Goal: Transaction & Acquisition: Purchase product/service

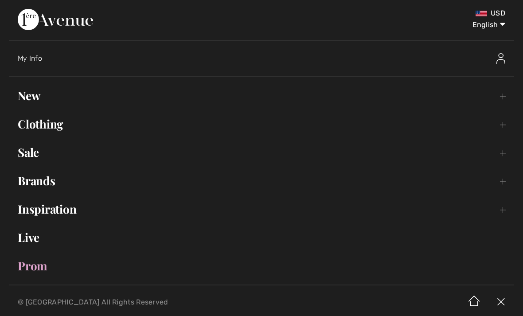
click at [36, 150] on link "Sale Toggle submenu" at bounding box center [261, 153] width 505 height 20
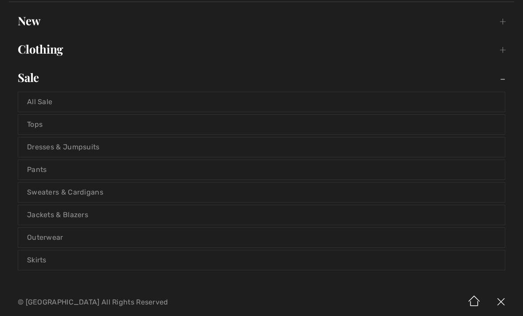
scroll to position [76, 0]
click at [41, 174] on link "Pants" at bounding box center [261, 169] width 487 height 20
click at [47, 168] on link "Pants" at bounding box center [261, 169] width 487 height 20
click at [39, 174] on link "Pants" at bounding box center [261, 169] width 487 height 20
click at [44, 164] on link "Pants" at bounding box center [261, 169] width 487 height 20
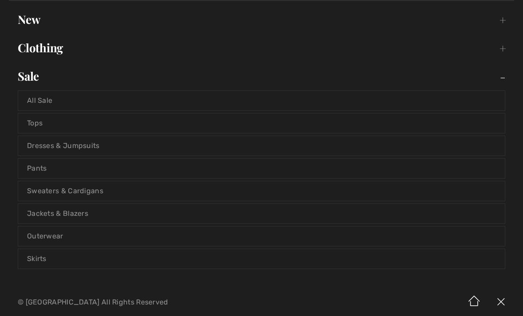
click at [46, 170] on link "Pants" at bounding box center [261, 169] width 487 height 20
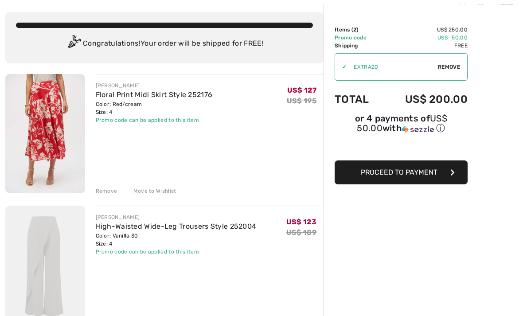
scroll to position [56, 0]
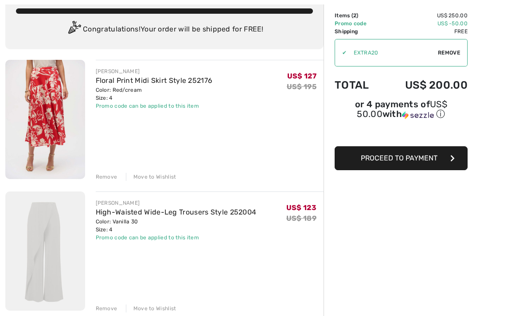
click at [522, 127] on div "Order Summary Details Items ( 2 ) US$ 250.00 Promo code US$ -50.00 Shipping Fre…" at bounding box center [423, 268] width 199 height 560
click at [515, 161] on div "Order Summary Details Items ( 2 ) US$ 250.00 Promo code US$ -50.00 Shipping Fre…" at bounding box center [423, 268] width 199 height 560
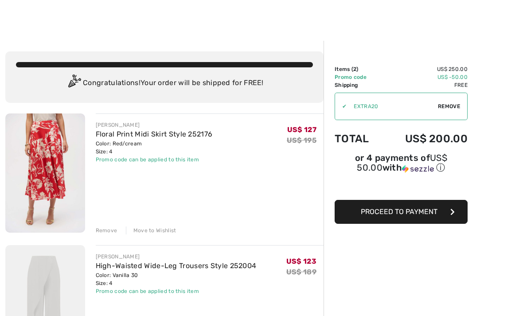
scroll to position [0, 0]
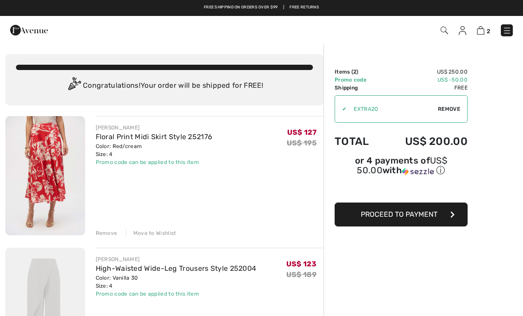
click at [431, 214] on span "Proceed to Payment" at bounding box center [399, 214] width 77 height 8
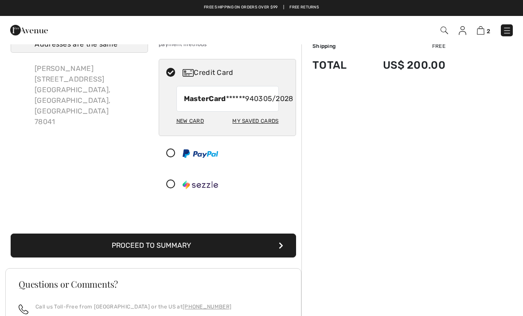
scroll to position [16, 0]
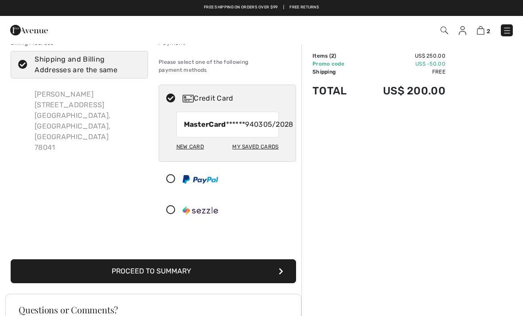
click at [179, 276] on button "Proceed to Summary" at bounding box center [153, 271] width 285 height 24
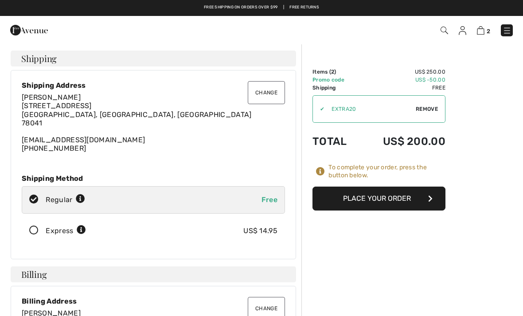
click at [455, 34] on span "2" at bounding box center [369, 30] width 288 height 12
click at [465, 31] on img at bounding box center [463, 30] width 8 height 9
click at [455, 40] on div "2 Checkout" at bounding box center [261, 30] width 523 height 28
click at [462, 34] on img at bounding box center [463, 30] width 8 height 9
click at [444, 33] on img at bounding box center [445, 31] width 8 height 8
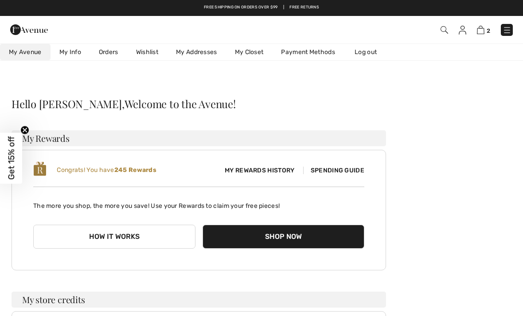
click at [289, 237] on button "Shop Now" at bounding box center [284, 237] width 162 height 24
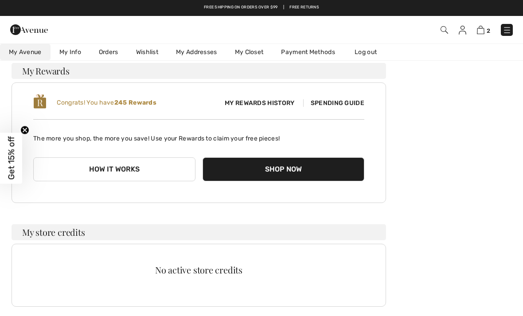
scroll to position [67, 0]
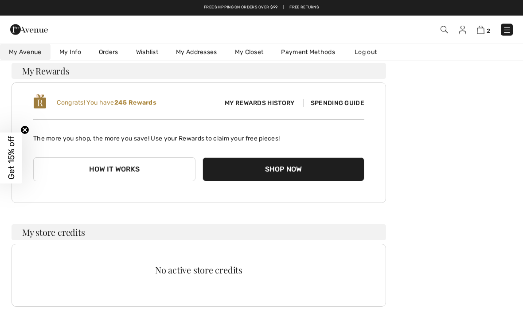
click at [262, 103] on span "My Rewards History" at bounding box center [260, 103] width 84 height 9
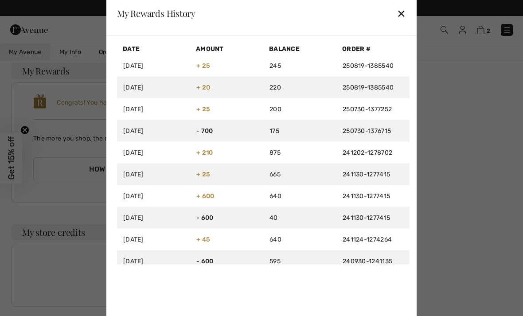
click at [392, 28] on div "My Rewards History ✕" at bounding box center [261, 13] width 310 height 44
click at [398, 23] on div "✕" at bounding box center [401, 13] width 9 height 19
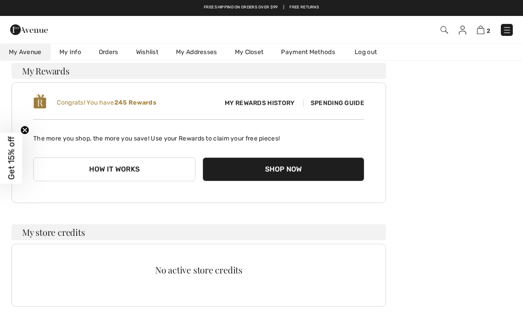
click at [215, 277] on div "No active store credits" at bounding box center [199, 275] width 375 height 63
click at [216, 278] on div "No active store credits" at bounding box center [199, 275] width 375 height 63
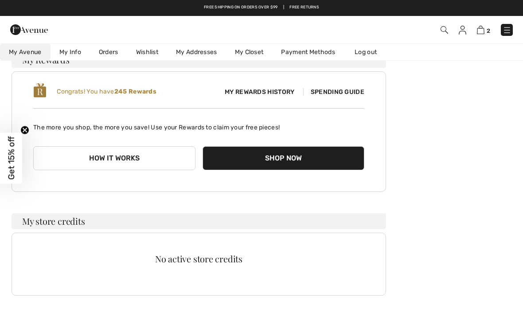
scroll to position [0, 0]
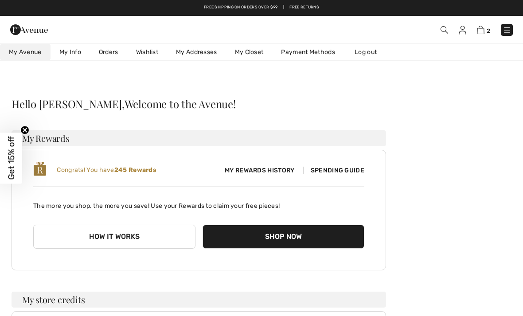
click at [442, 31] on img at bounding box center [445, 30] width 8 height 8
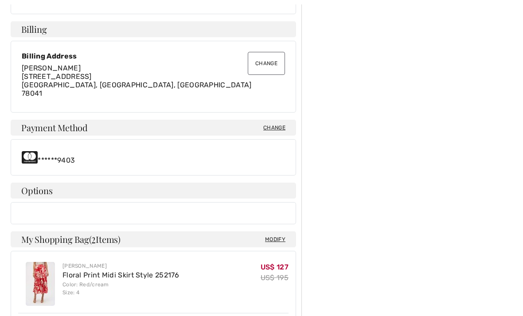
scroll to position [249, 0]
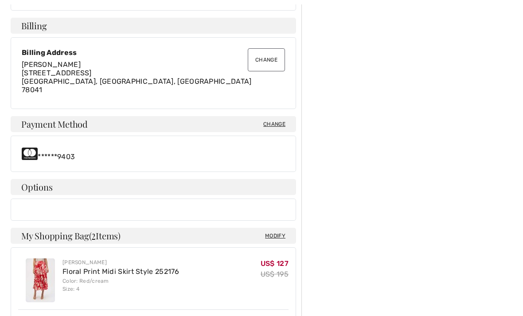
click at [242, 204] on div at bounding box center [153, 210] width 285 height 22
click at [279, 187] on h4 "Options" at bounding box center [153, 187] width 285 height 16
click at [38, 190] on h4 "Options" at bounding box center [153, 187] width 285 height 16
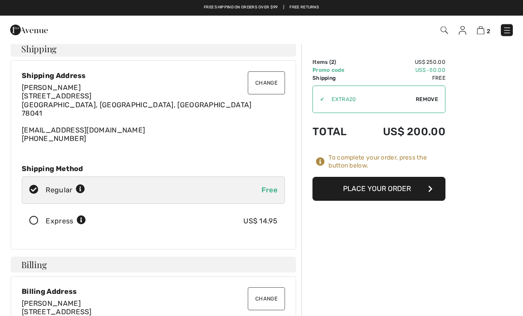
scroll to position [0, 0]
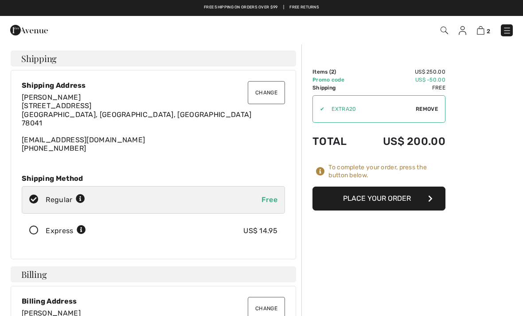
click at [396, 192] on button "Place Your Order" at bounding box center [378, 199] width 133 height 24
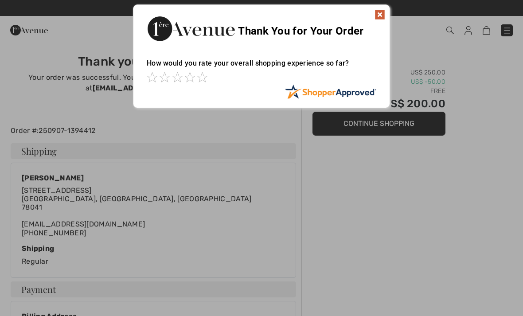
click at [381, 12] on img at bounding box center [380, 14] width 11 height 11
